Goal: Information Seeking & Learning: Learn about a topic

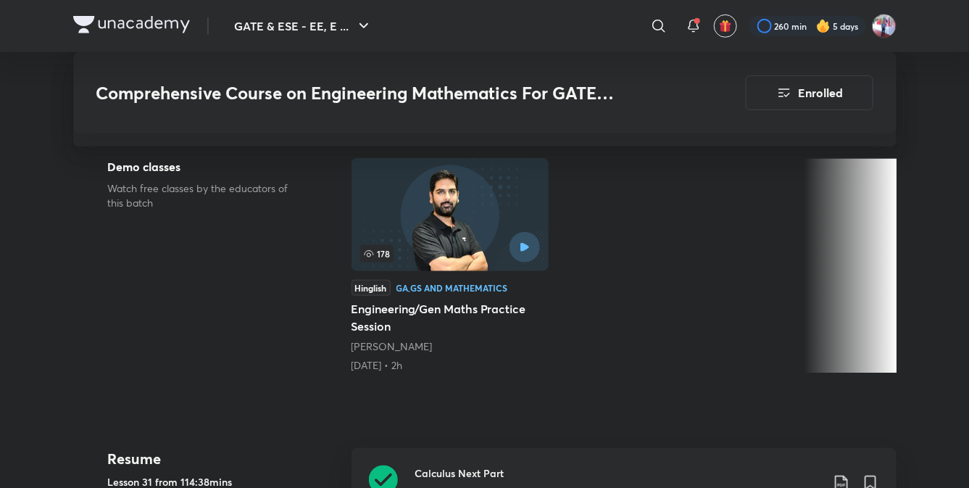
scroll to position [406, 0]
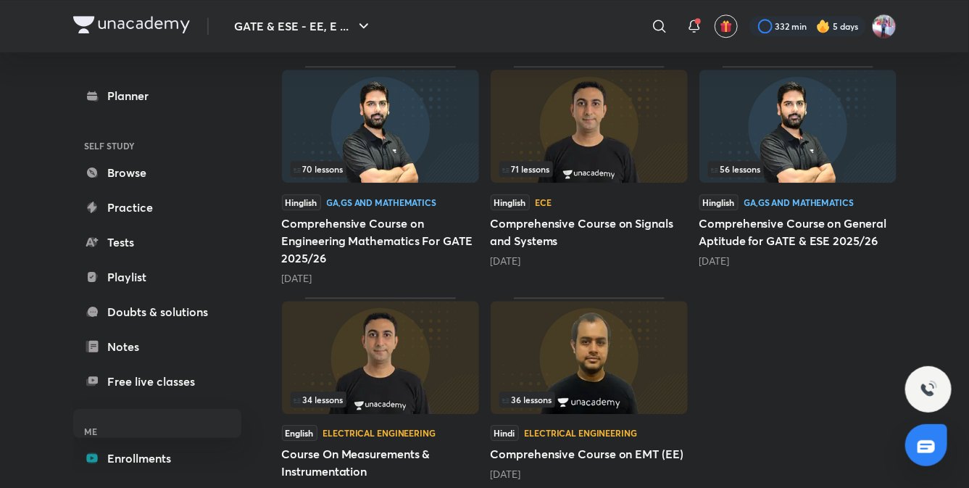
scroll to position [1542, 0]
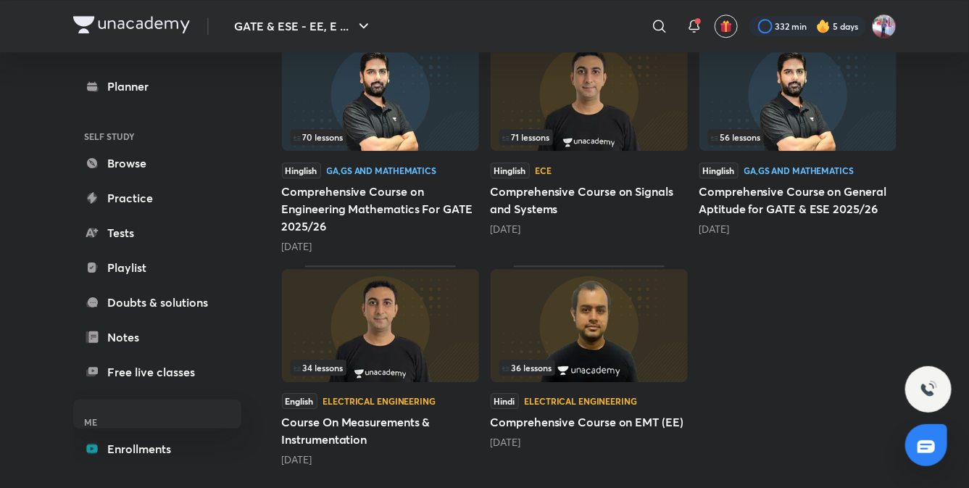
click at [742, 211] on h5 "Comprehensive Course on General Aptitude for GATE & ESE 2025/26" at bounding box center [798, 200] width 197 height 35
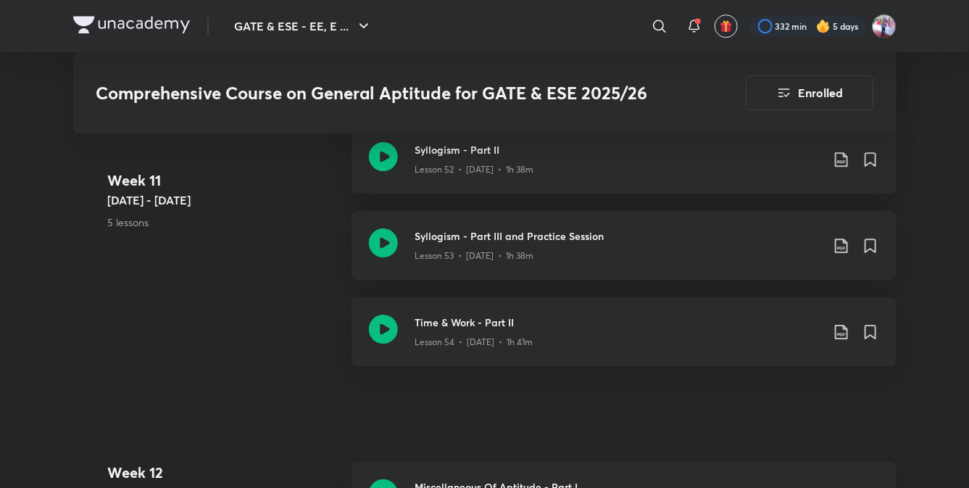
scroll to position [6074, 0]
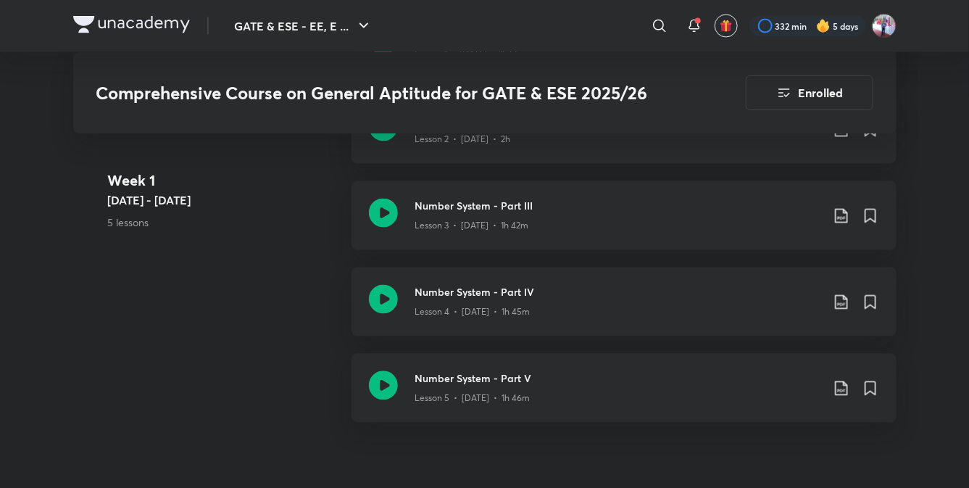
scroll to position [1093, 0]
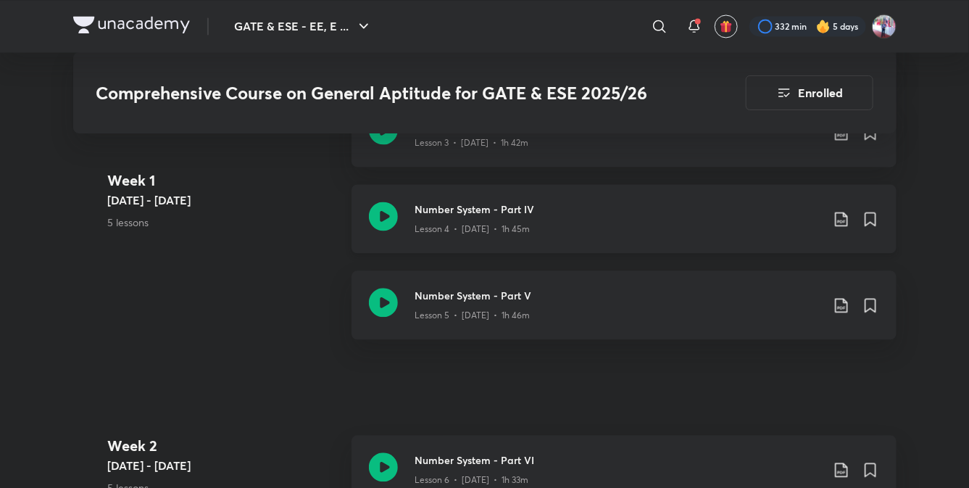
click at [449, 205] on h3 "Number System - Part IV" at bounding box center [618, 209] width 406 height 15
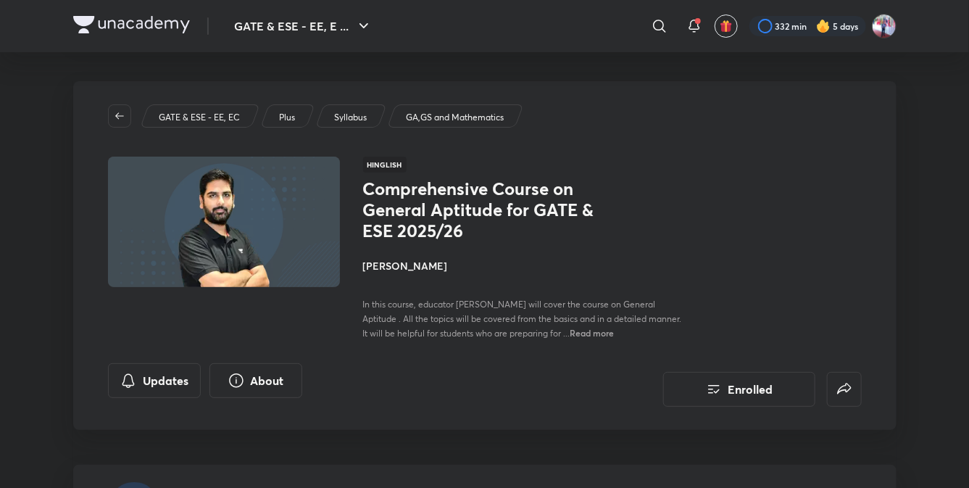
click at [136, 22] on img at bounding box center [131, 24] width 117 height 17
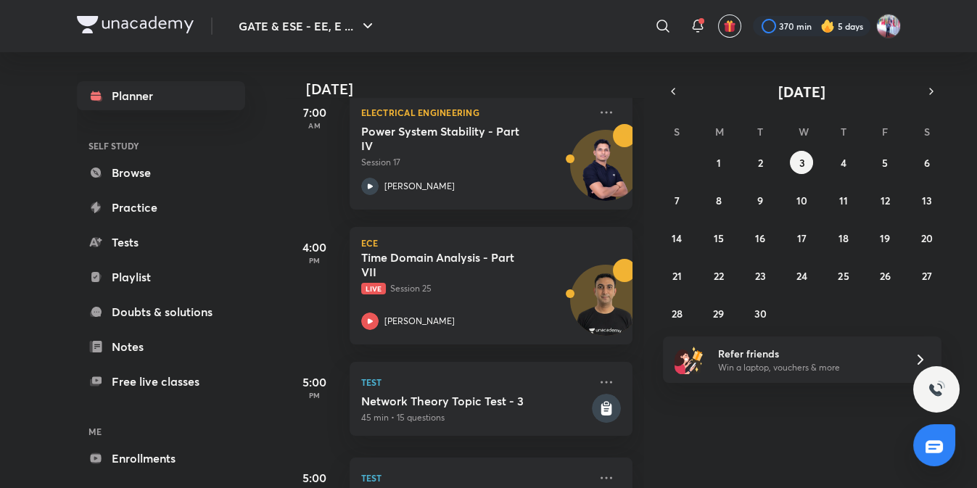
scroll to position [360, 0]
click at [429, 261] on h5 "Time Domain Analysis - Part VII" at bounding box center [451, 263] width 181 height 29
